Goal: Information Seeking & Learning: Check status

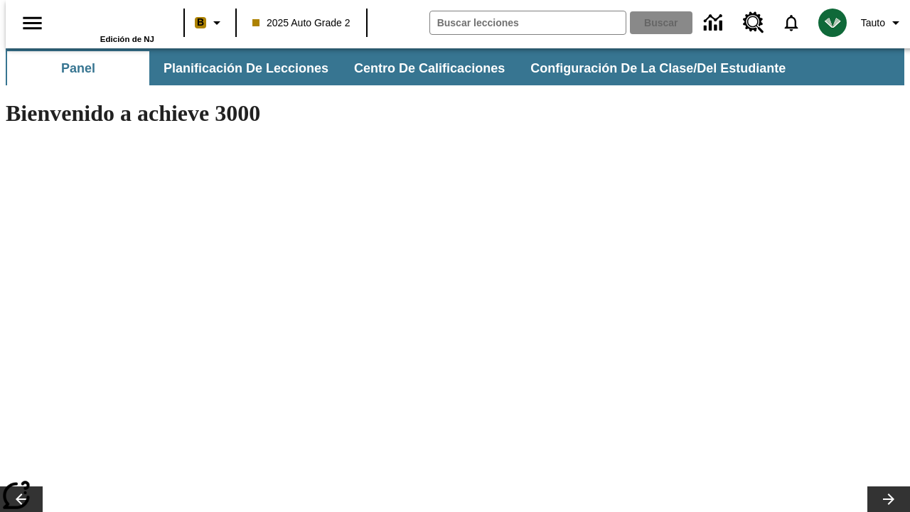
type input "-1"
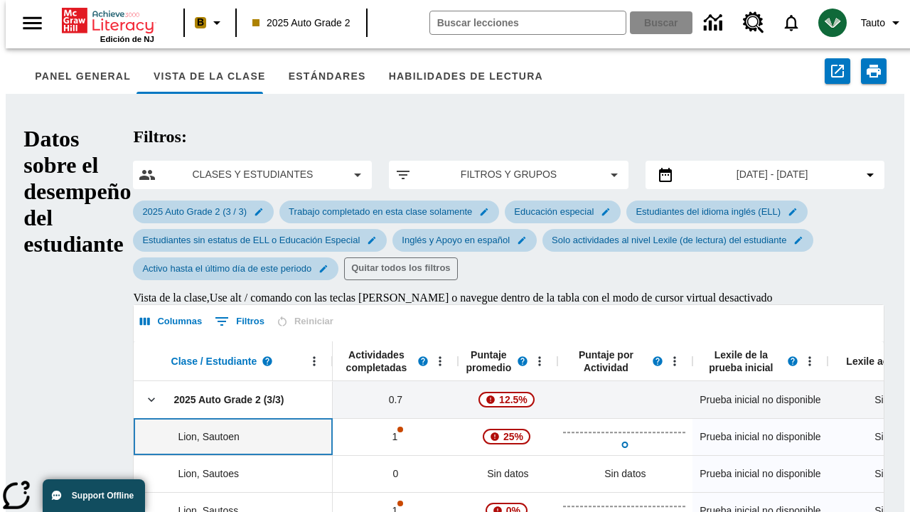
click at [146, 429] on div "Lion, Sautoen" at bounding box center [235, 436] width 178 height 14
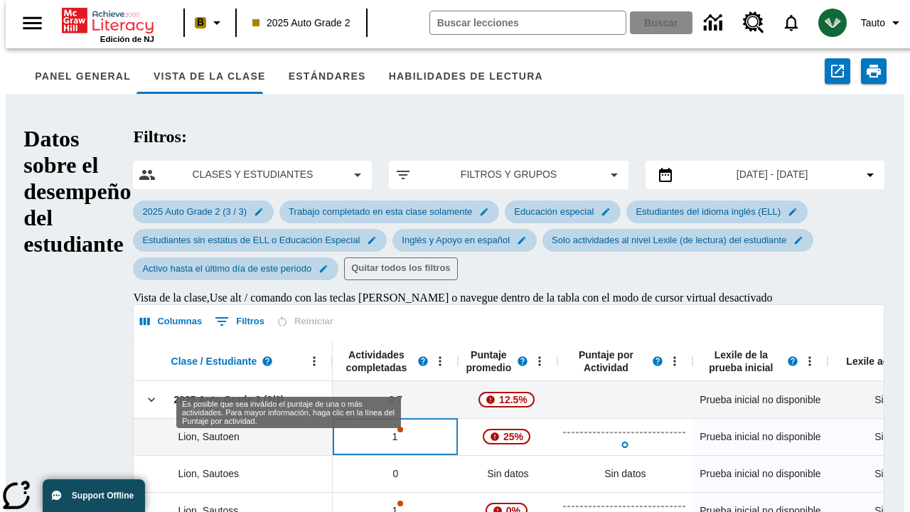
click at [333, 418] on div "1" at bounding box center [395, 436] width 125 height 37
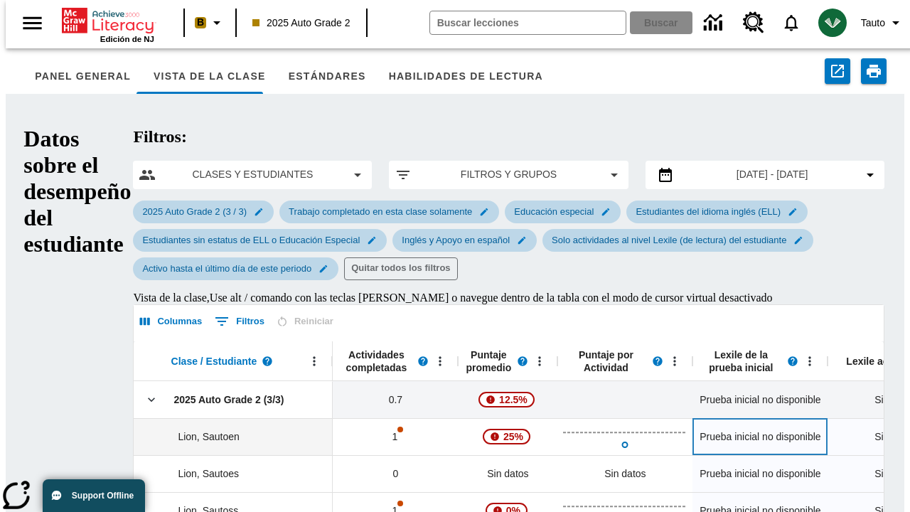
click at [699, 429] on span "Prueba inicial no disponible" at bounding box center [759, 436] width 121 height 15
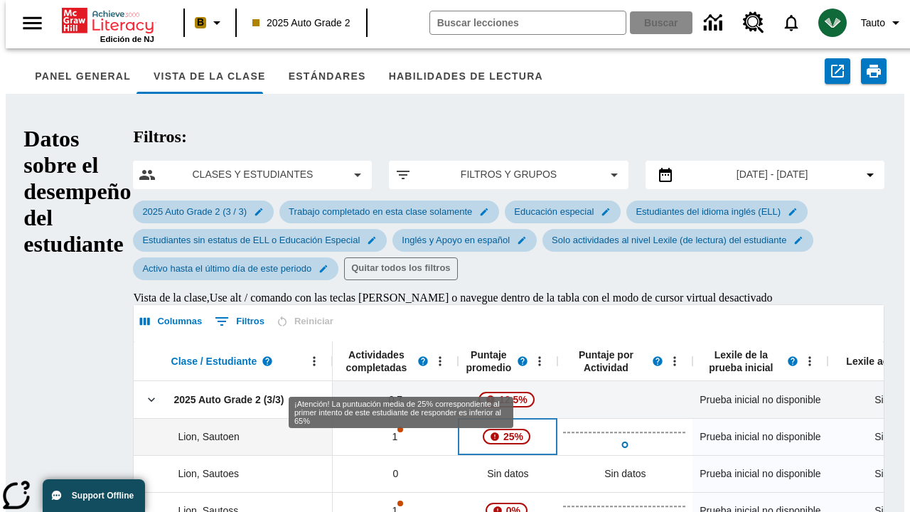
click at [497, 424] on span "25%" at bounding box center [512, 437] width 31 height 26
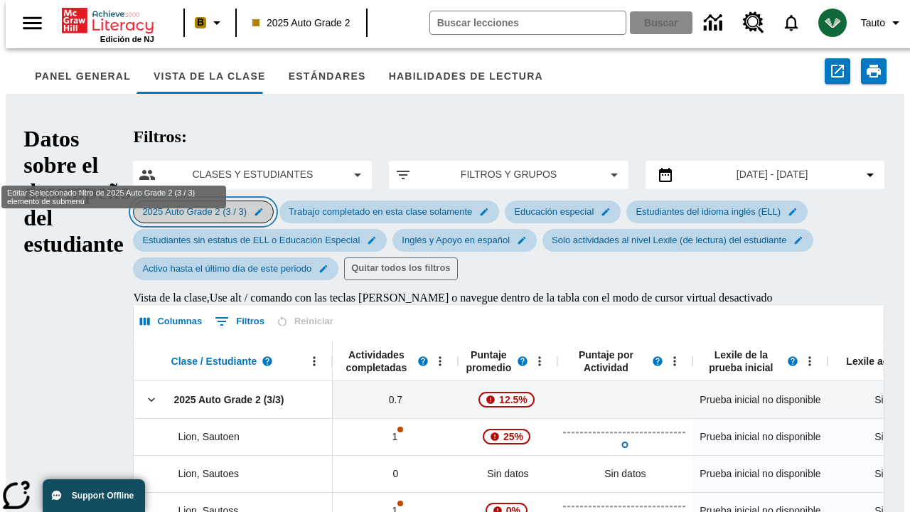
click at [134, 206] on span "2025 Auto Grade 2 (3 / 3)" at bounding box center [195, 211] width 122 height 11
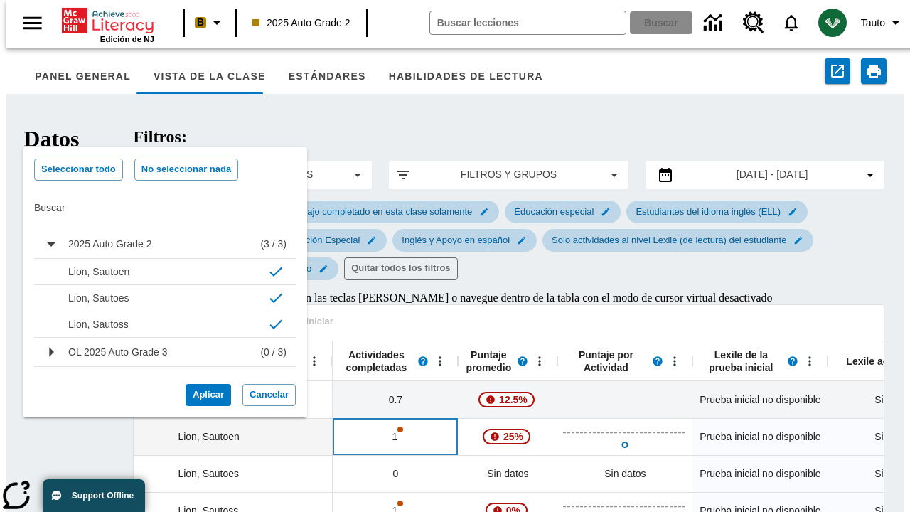
click at [333, 418] on div "1" at bounding box center [395, 436] width 125 height 37
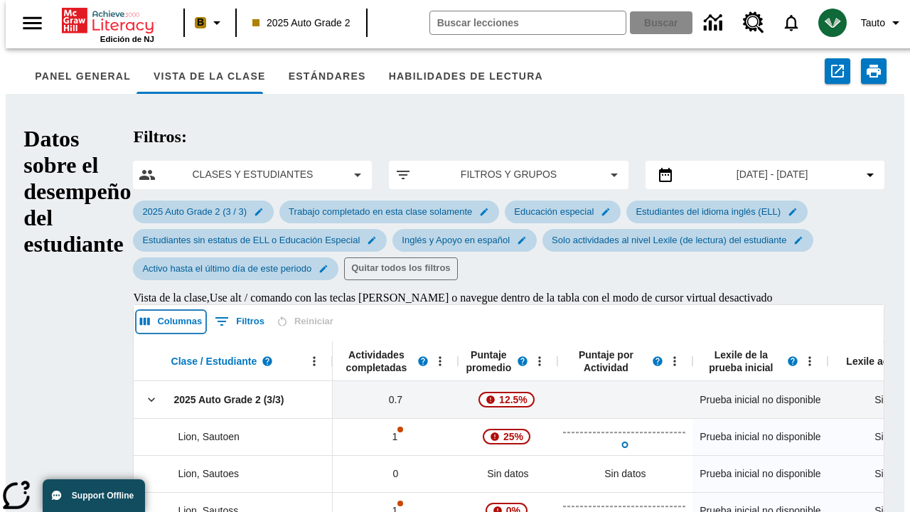
click at [136, 311] on button "Columnas" at bounding box center [170, 322] width 69 height 22
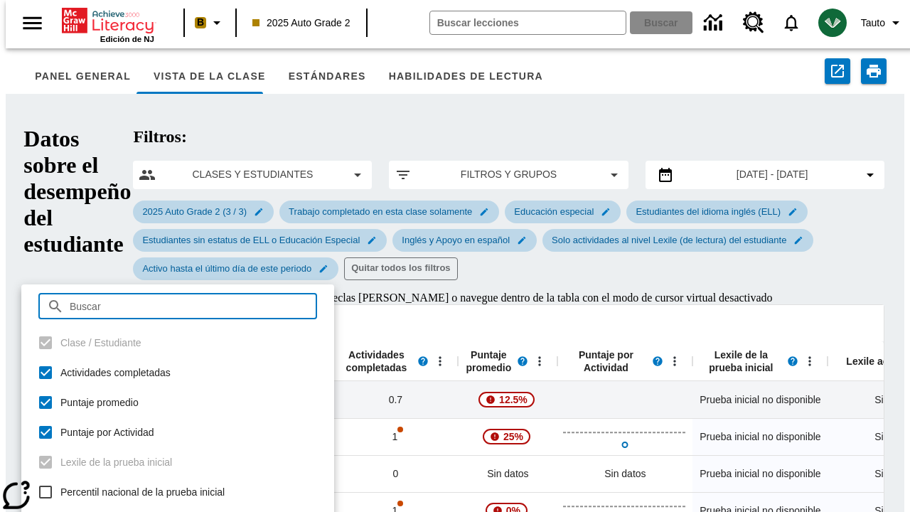
click at [213, 313] on icon "Mostrar filtros" at bounding box center [221, 321] width 17 height 17
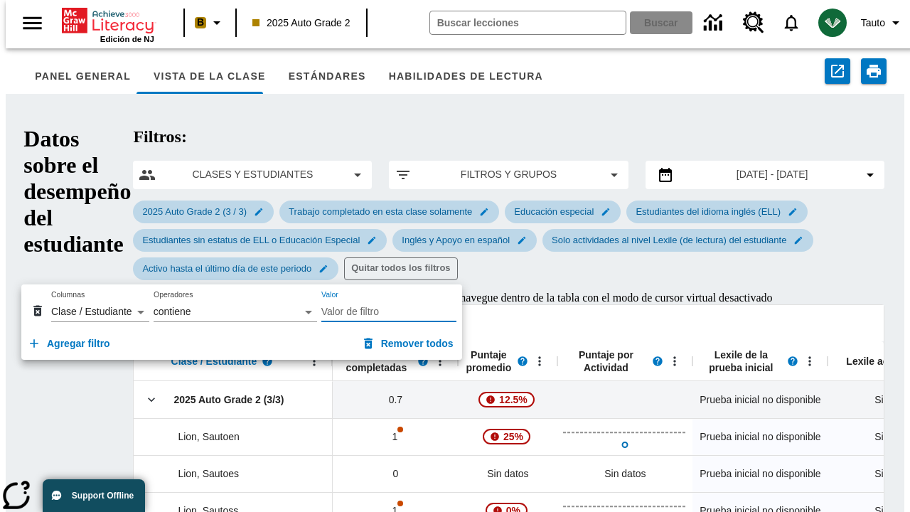
click at [291, 305] on div "Columnas 0 Filtros Reiniciar" at bounding box center [508, 323] width 749 height 36
